Goal: Information Seeking & Learning: Learn about a topic

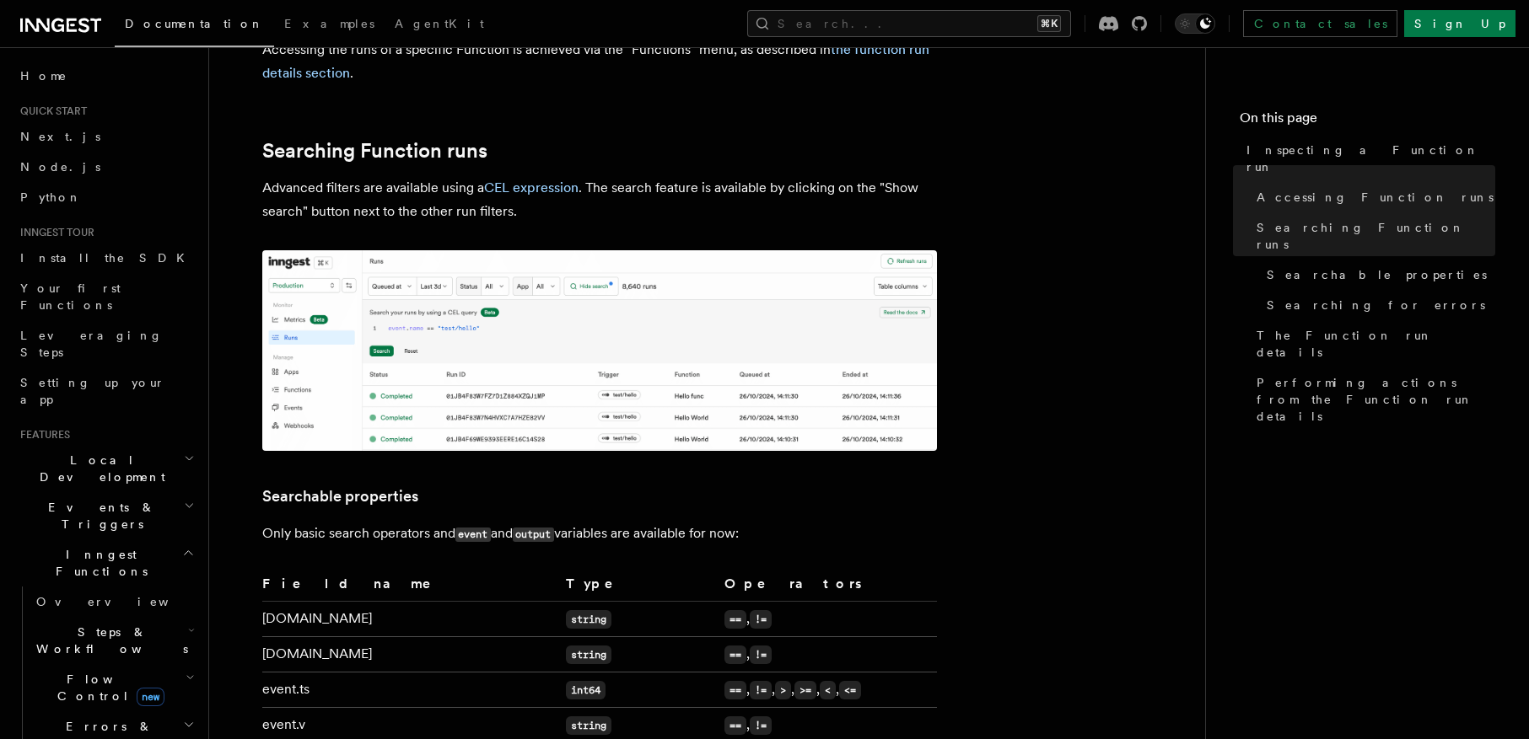
scroll to position [786, 0]
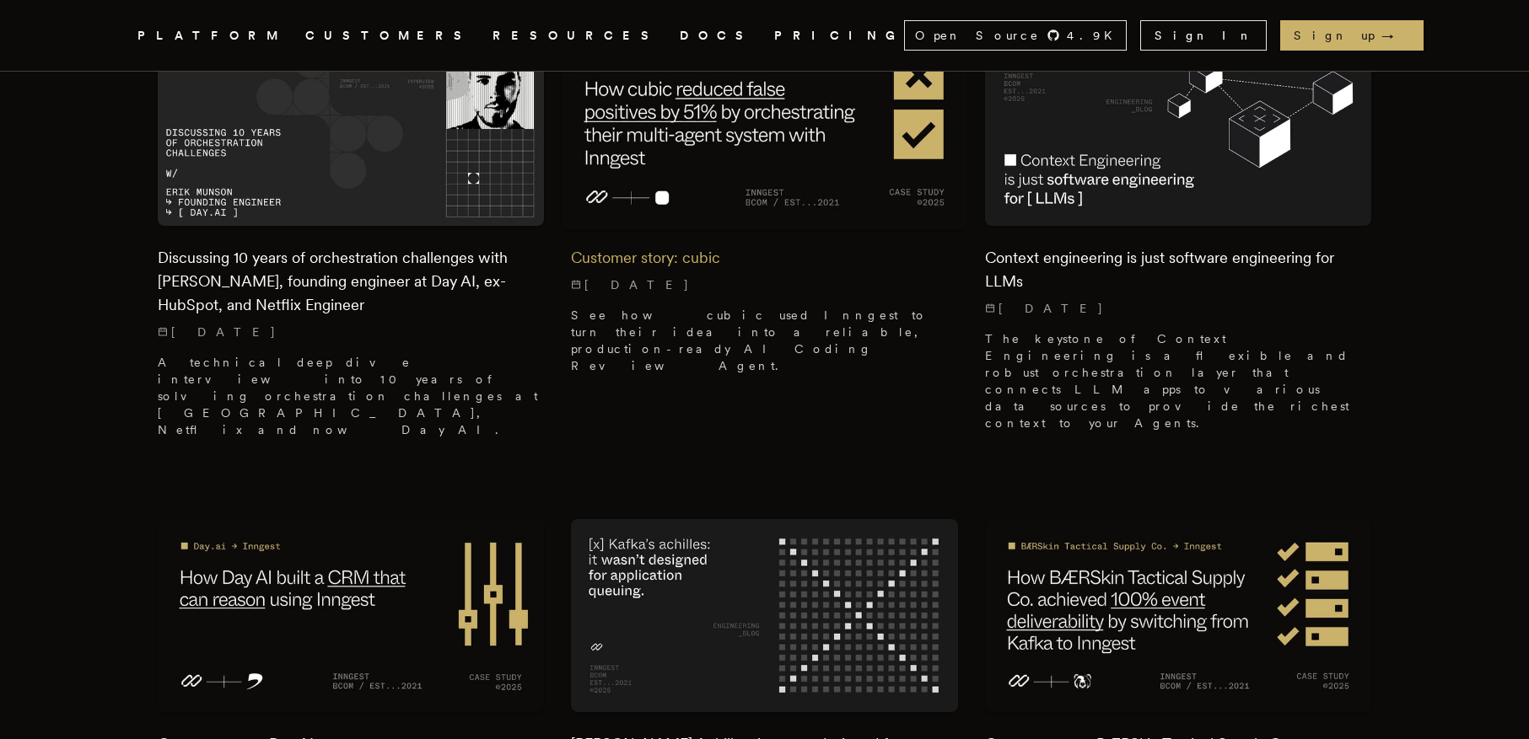
scroll to position [1627, 0]
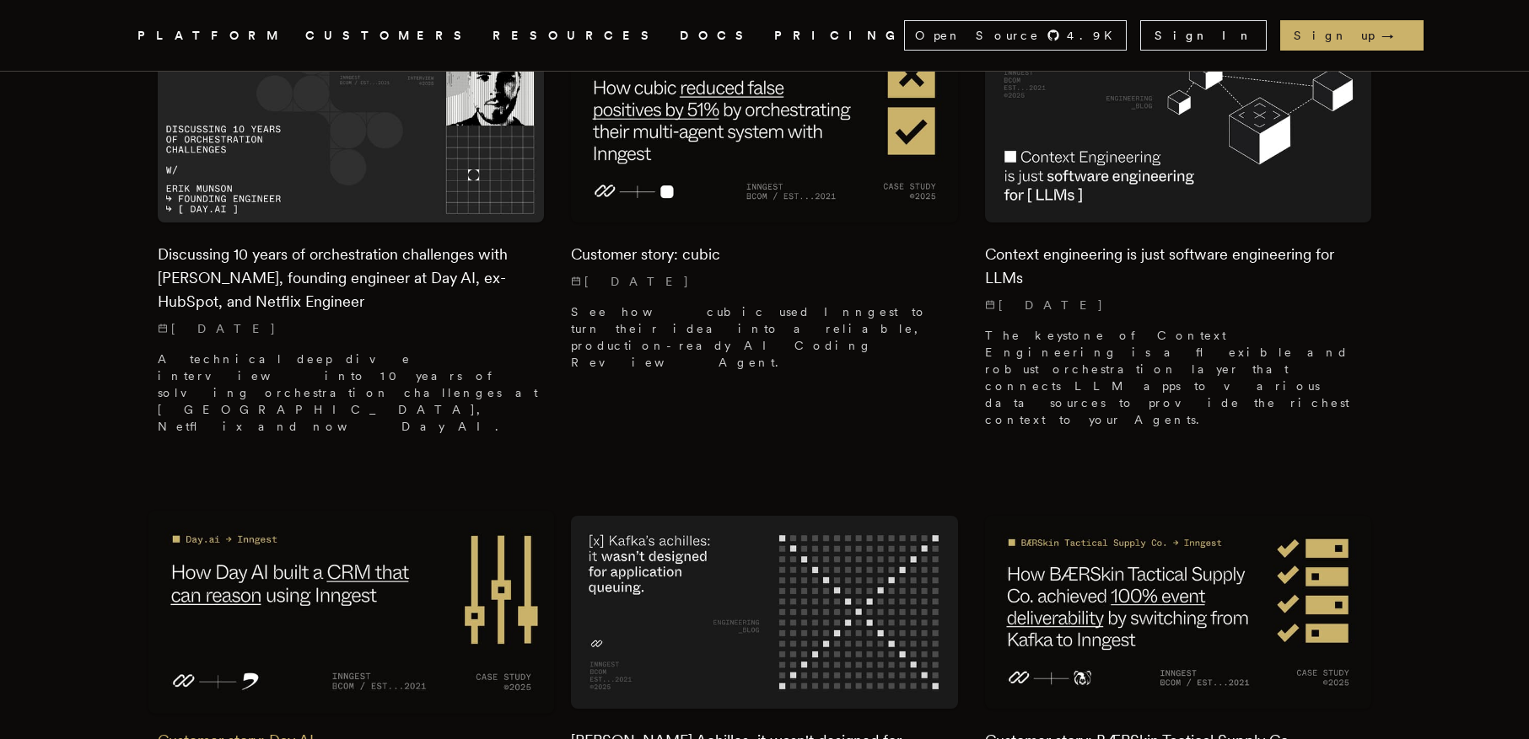
click at [320, 511] on img at bounding box center [351, 612] width 406 height 203
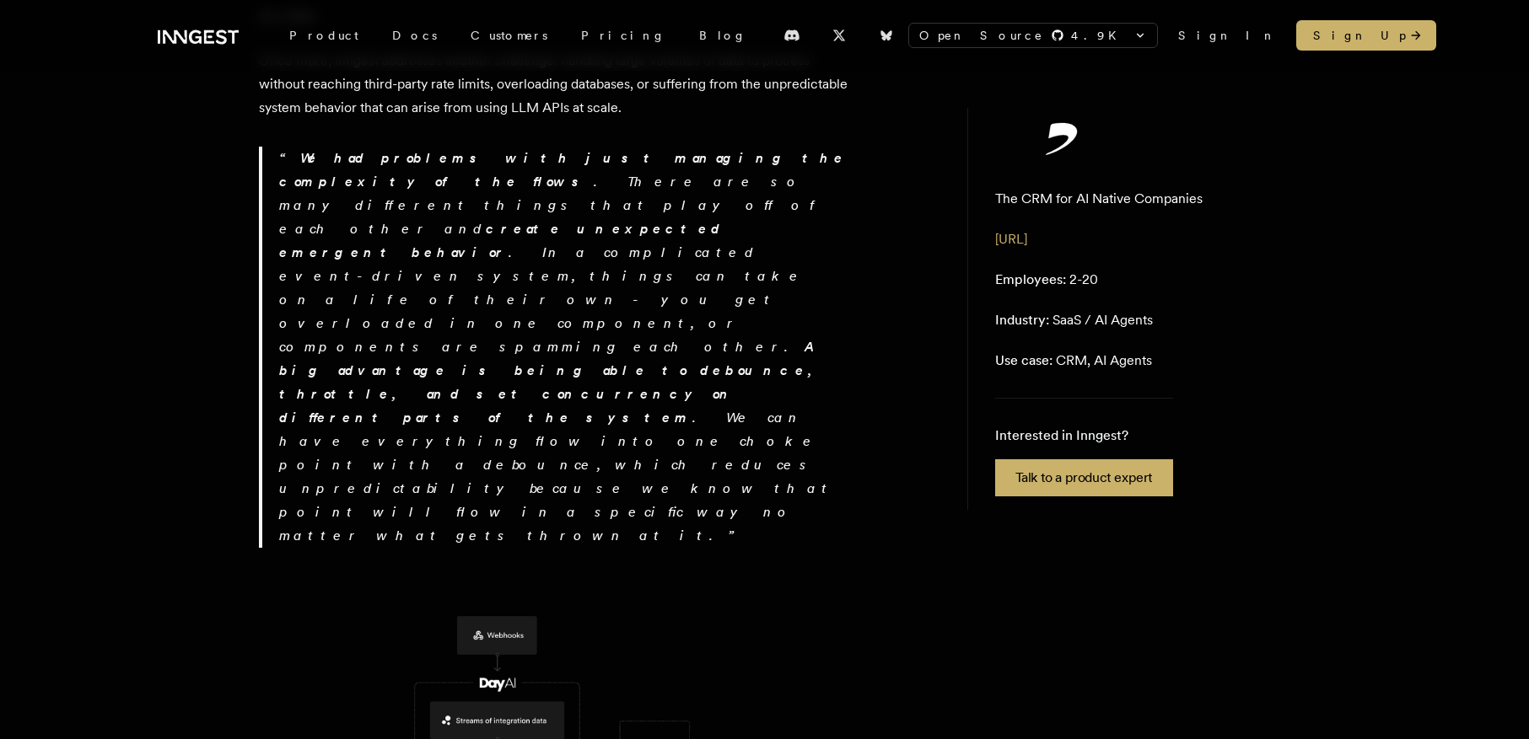
scroll to position [3013, 0]
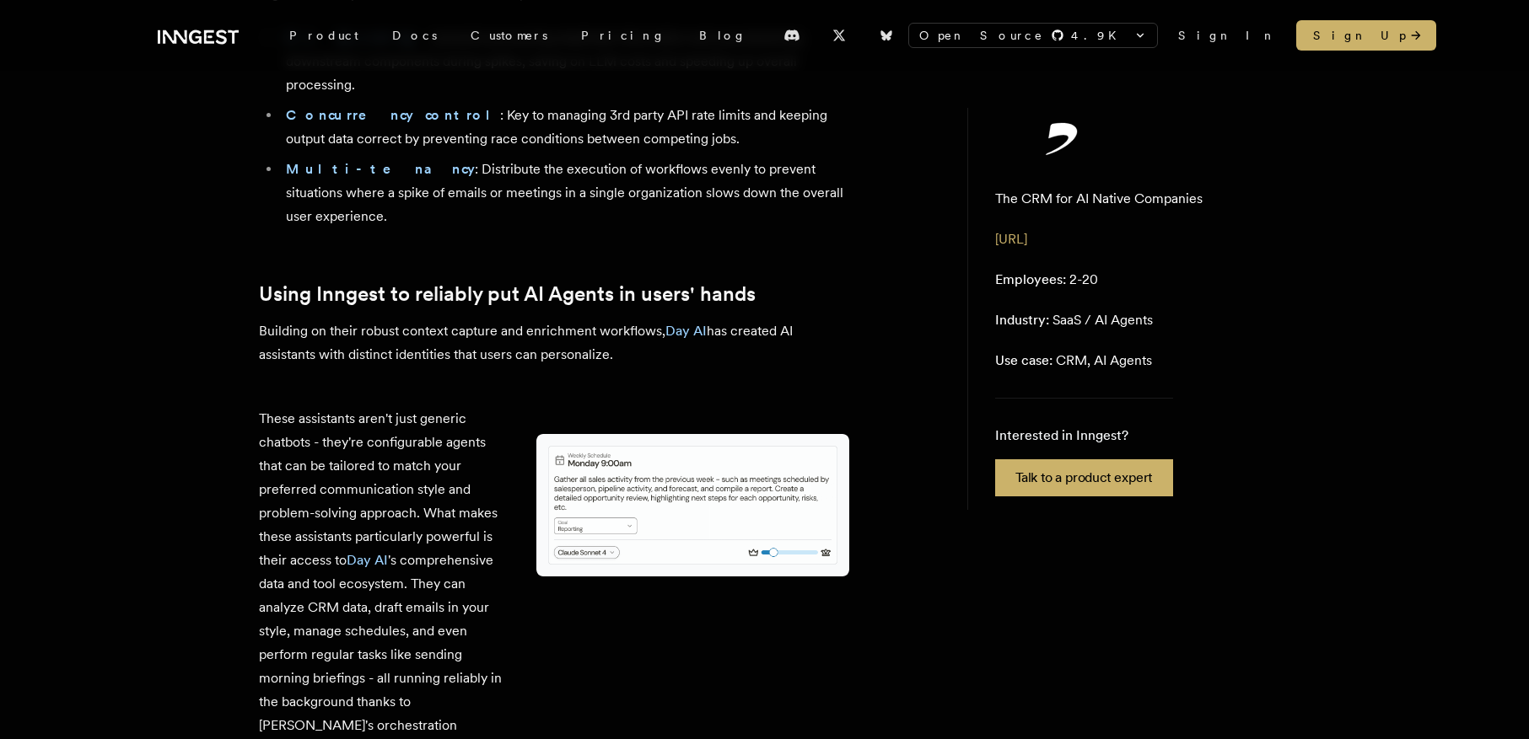
scroll to position [3975, 0]
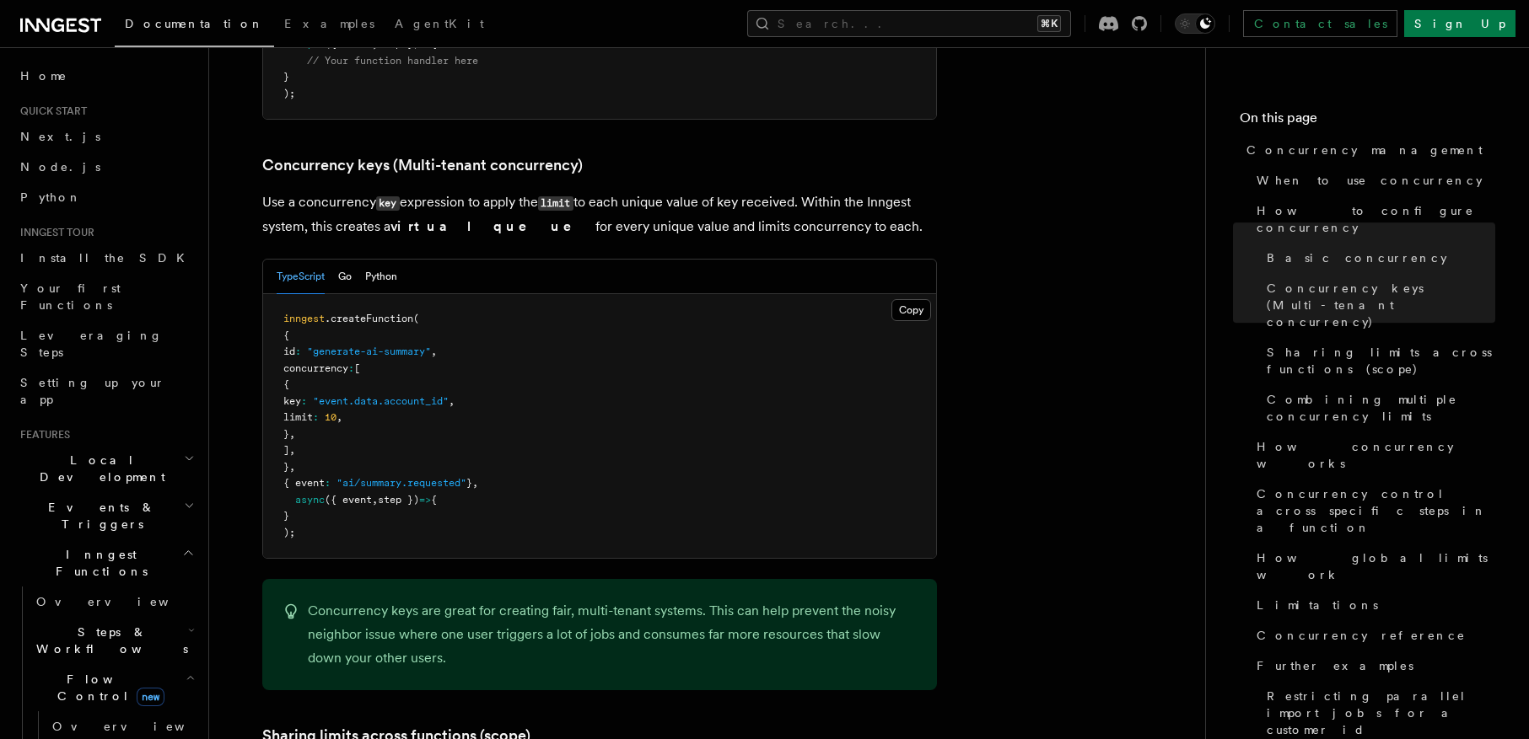
scroll to position [1459, 0]
